Goal: Task Accomplishment & Management: Complete application form

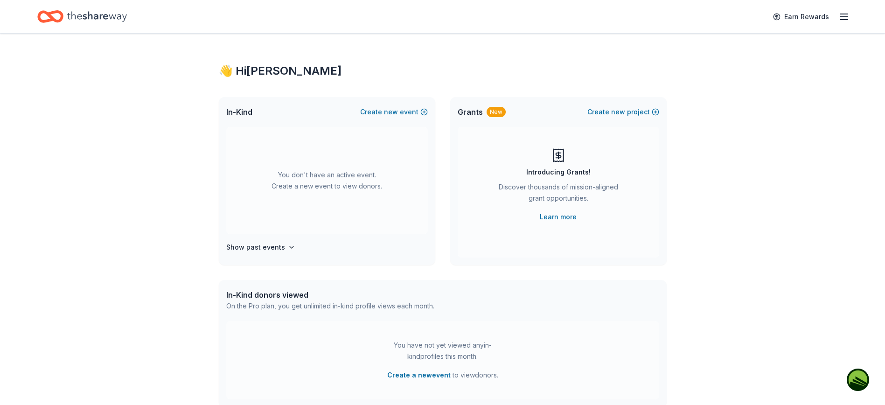
click at [854, 65] on div "👋 Hi [PERSON_NAME] In-Kind Create new event You don't have an active event. Cre…" at bounding box center [442, 306] width 885 height 545
click at [403, 112] on button "Create new event" at bounding box center [394, 111] width 68 height 11
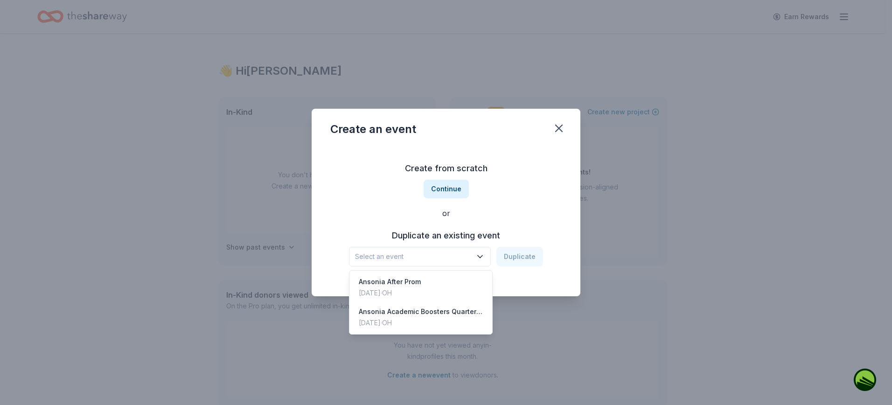
click at [476, 256] on button "Select an event" at bounding box center [420, 257] width 142 height 20
click at [428, 314] on div "Ansonia Academic Boosters Quarter Auction" at bounding box center [421, 311] width 124 height 11
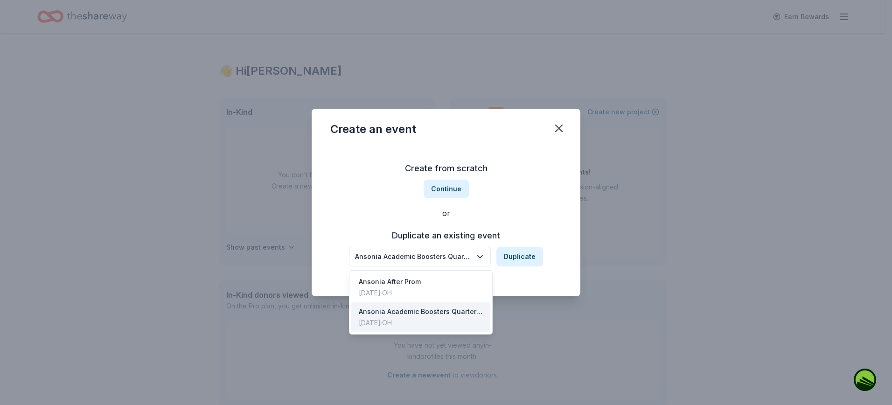
click at [481, 258] on icon "button" at bounding box center [480, 256] width 9 height 9
click at [521, 255] on div "Ansonia Academic Boosters Quarter Auction Duplicate" at bounding box center [446, 257] width 194 height 20
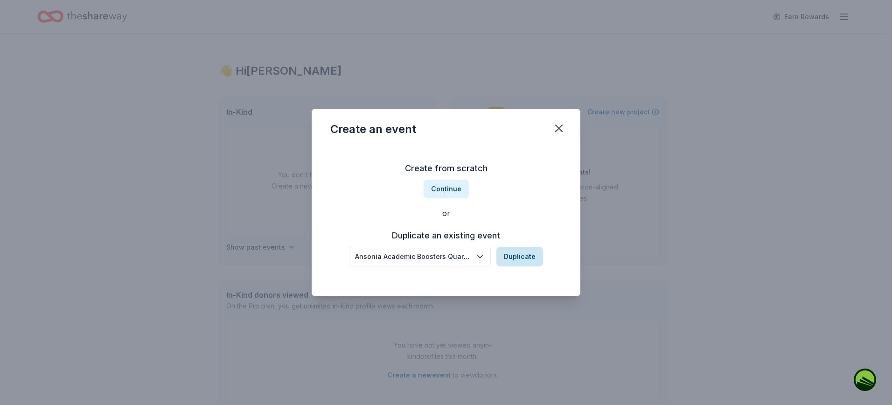
click at [526, 258] on button "Duplicate" at bounding box center [520, 257] width 47 height 20
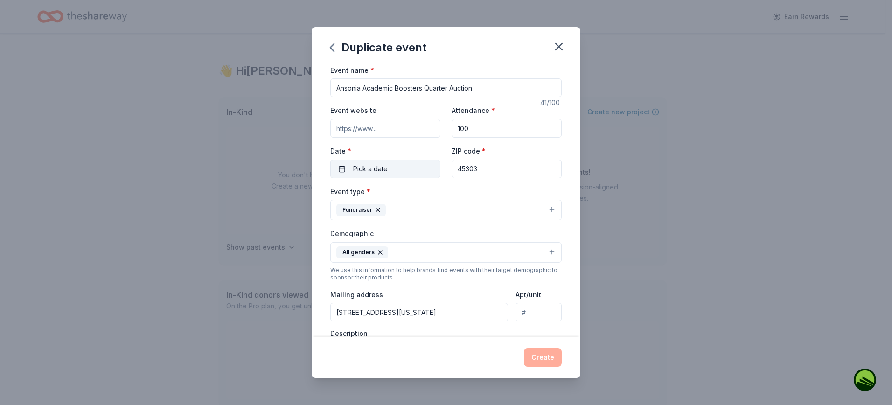
click at [376, 169] on span "Pick a date" at bounding box center [370, 168] width 35 height 11
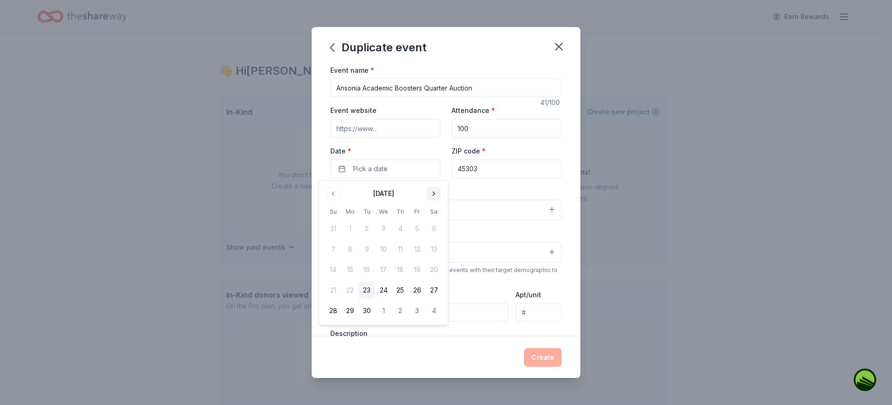
click at [435, 195] on button "Go to next month" at bounding box center [433, 193] width 13 height 13
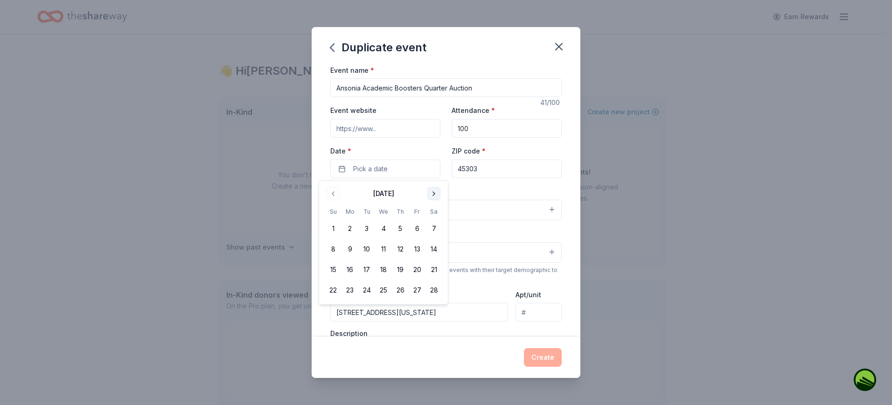
click at [435, 195] on button "Go to next month" at bounding box center [433, 193] width 13 height 13
click at [333, 288] on button "19" at bounding box center [333, 290] width 17 height 17
click at [336, 287] on button "19" at bounding box center [333, 290] width 17 height 17
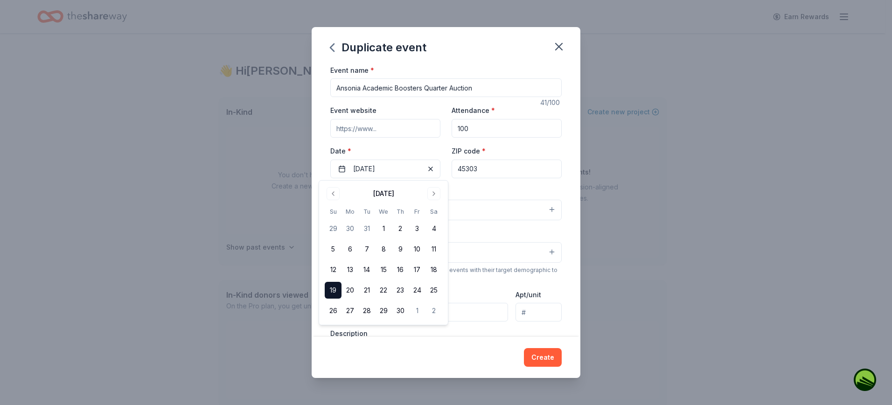
click at [550, 354] on button "Create" at bounding box center [543, 357] width 38 height 19
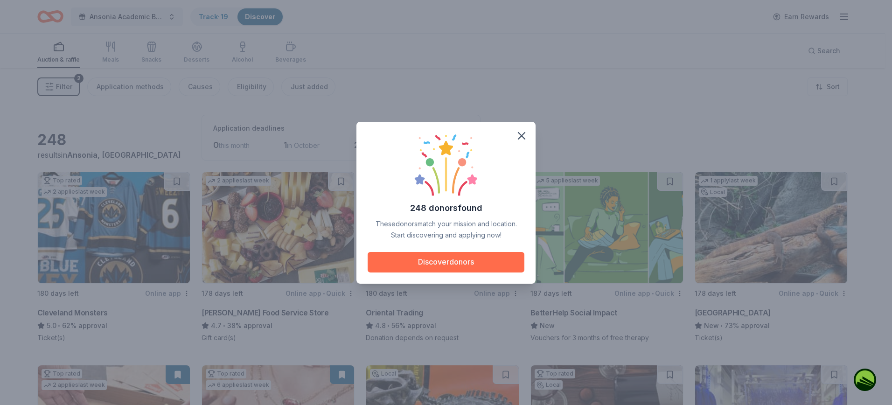
click at [446, 270] on button "Discover donors" at bounding box center [446, 262] width 157 height 21
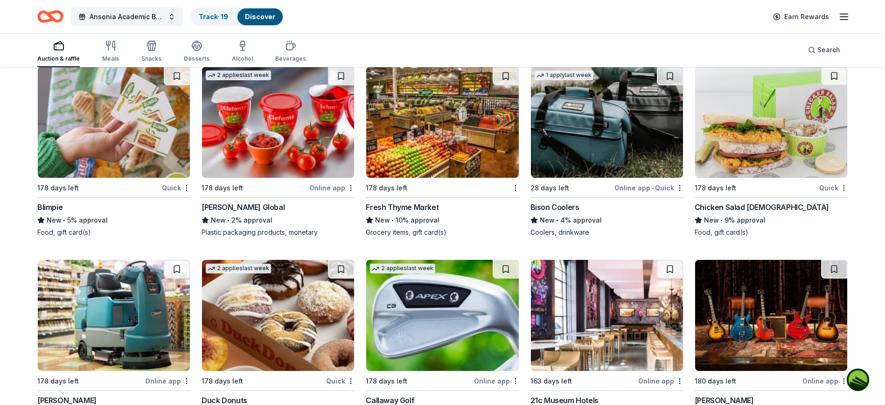
scroll to position [5792, 0]
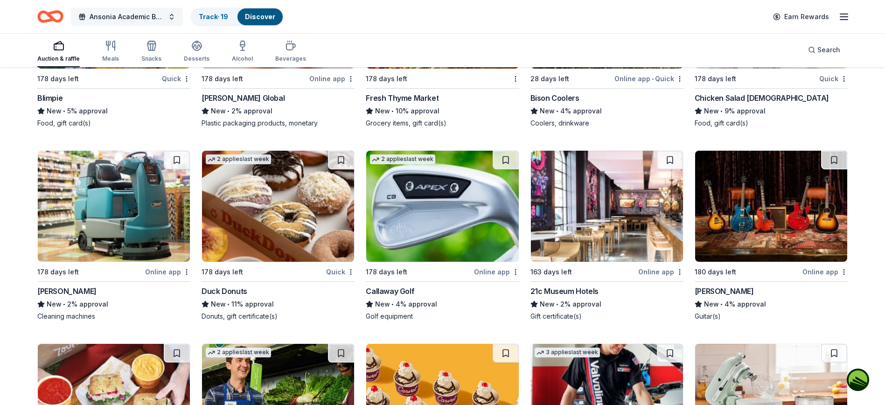
click at [135, 15] on span "Ansonia Academic Boosters Quarter Auction" at bounding box center [127, 16] width 75 height 11
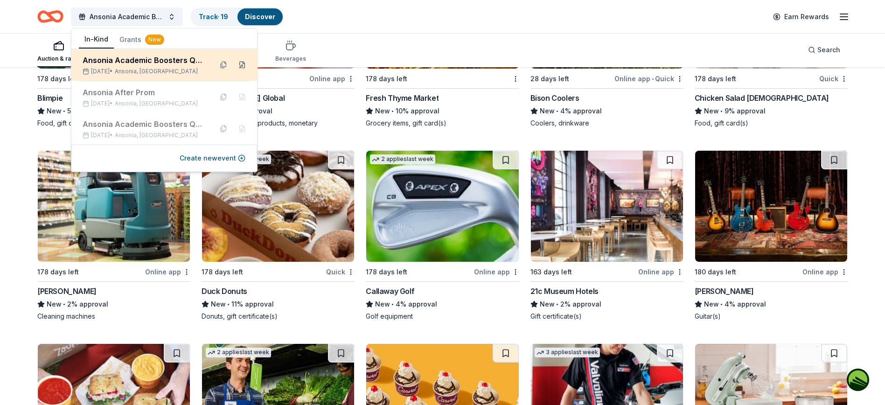
click at [243, 64] on button at bounding box center [242, 64] width 15 height 15
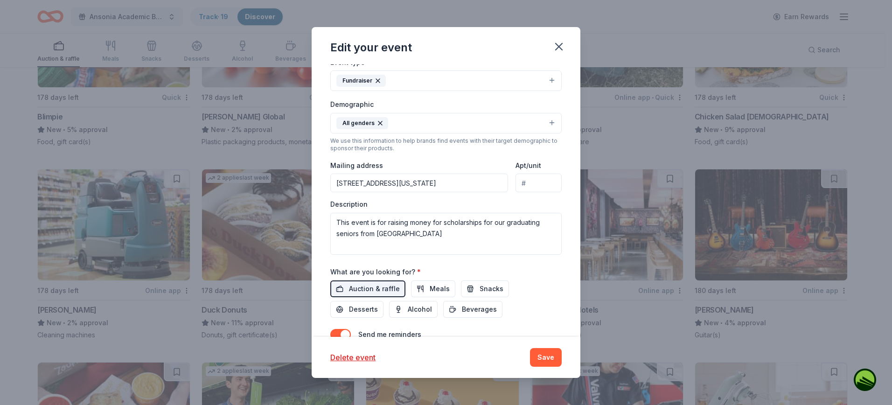
scroll to position [233, 0]
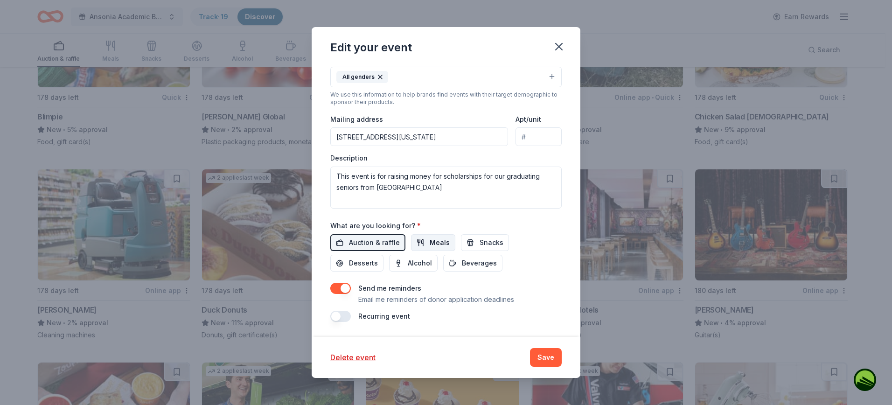
click at [434, 238] on span "Meals" at bounding box center [440, 242] width 20 height 11
click at [461, 242] on button "Snacks" at bounding box center [485, 242] width 48 height 17
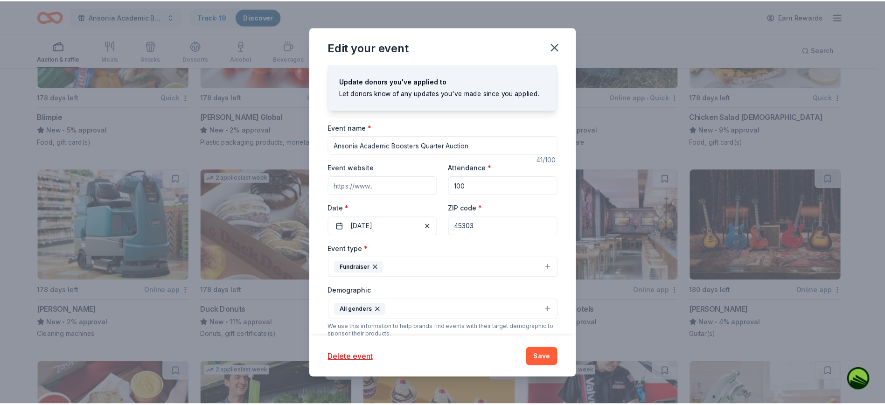
scroll to position [0, 0]
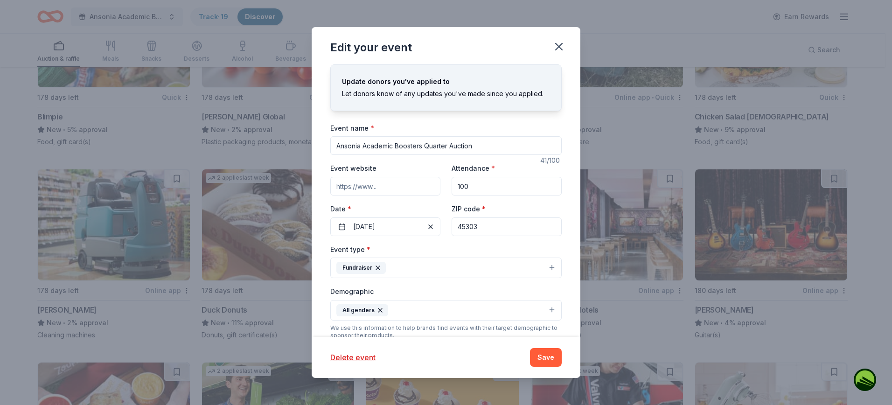
click at [537, 358] on button "Save" at bounding box center [546, 357] width 32 height 19
